Goal: Check status

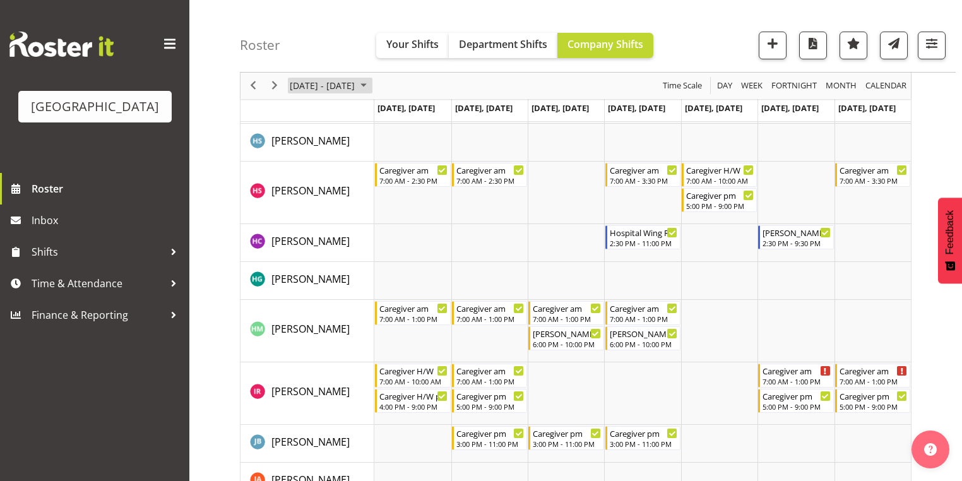
scroll to position [1666, 0]
click at [371, 85] on span "March 2025" at bounding box center [363, 86] width 15 height 16
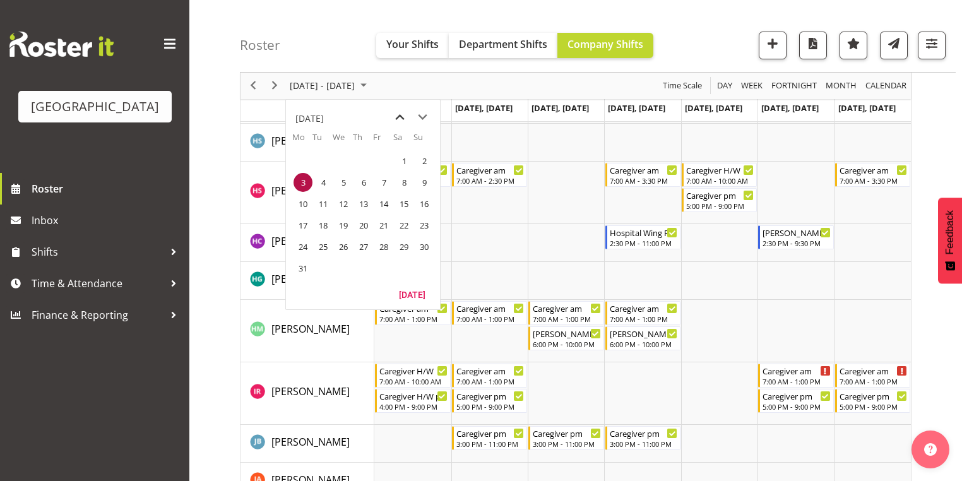
click at [398, 114] on span "previous month" at bounding box center [400, 117] width 22 height 23
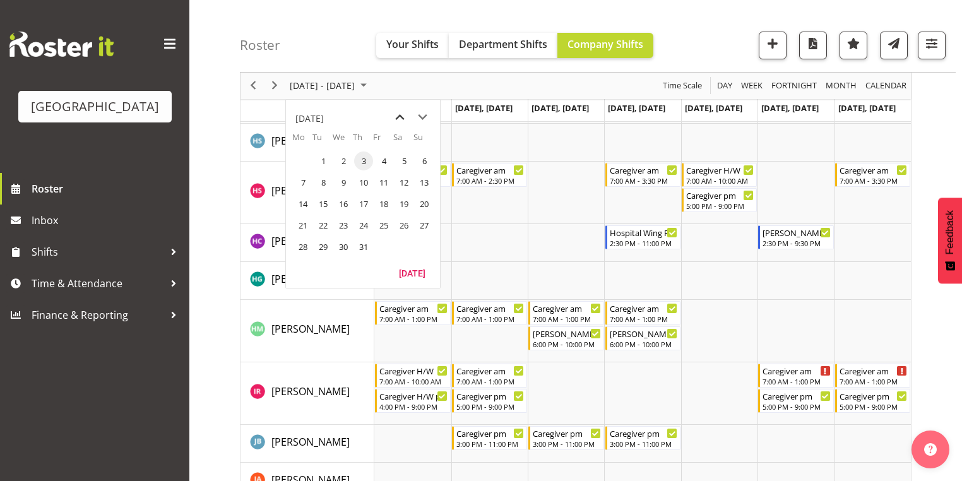
click at [398, 114] on span "previous month" at bounding box center [400, 117] width 22 height 23
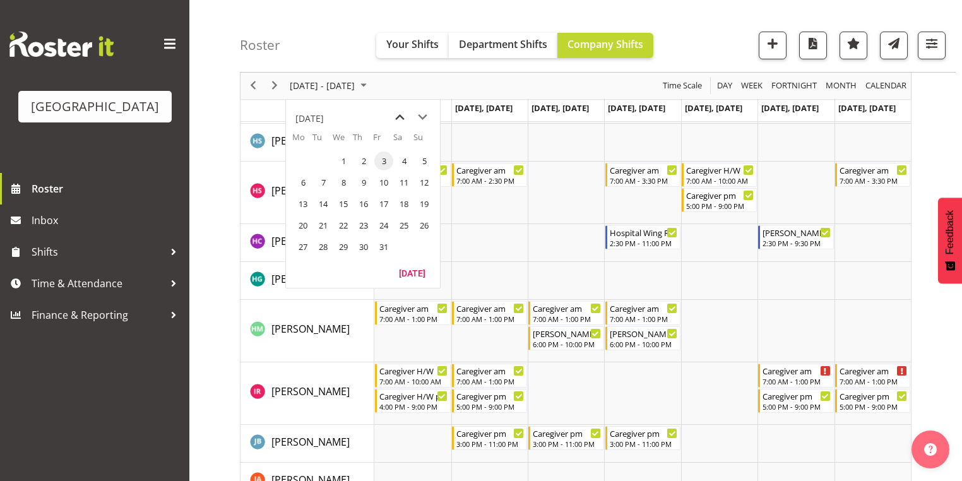
click at [398, 114] on span "previous month" at bounding box center [400, 117] width 22 height 23
click at [421, 119] on span "next month" at bounding box center [422, 117] width 22 height 23
click at [300, 156] on span "1" at bounding box center [302, 160] width 19 height 19
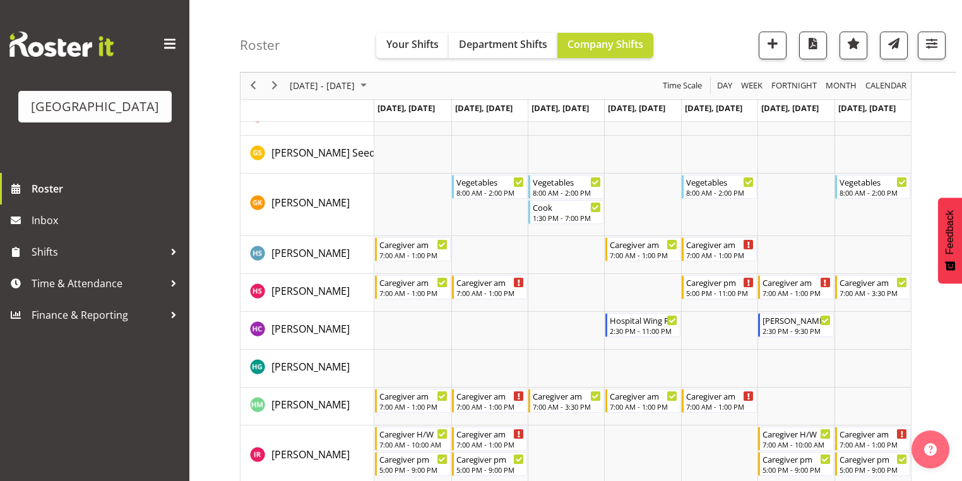
scroll to position [1868, 0]
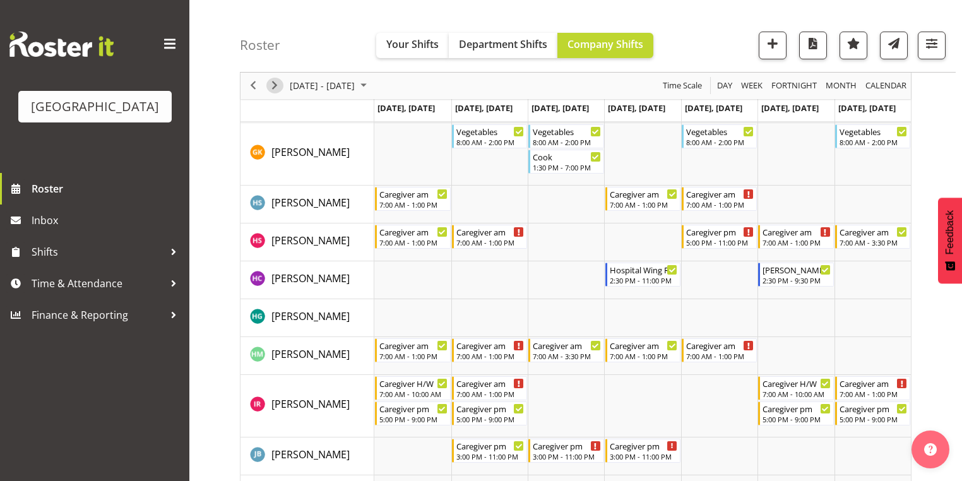
click at [273, 85] on span "Next" at bounding box center [274, 86] width 15 height 16
